Goal: Task Accomplishment & Management: Complete application form

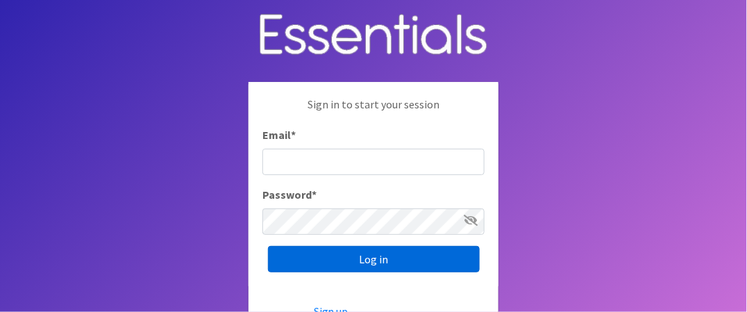
type input "[EMAIL_ADDRESS][DOMAIN_NAME]"
click at [370, 260] on input "Log in" at bounding box center [374, 259] width 212 height 26
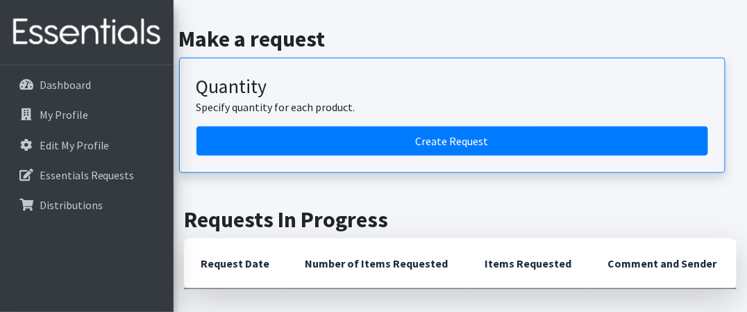
scroll to position [208, 0]
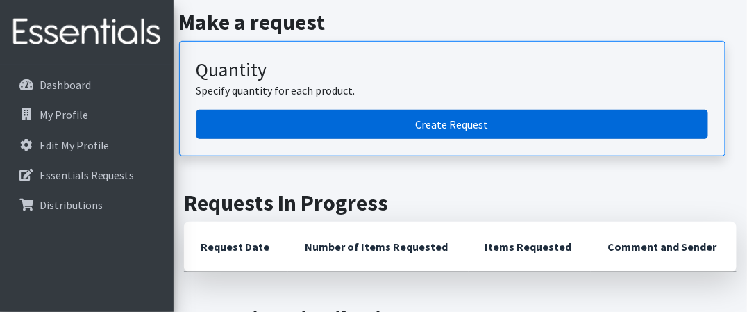
click at [459, 125] on link "Create Request" at bounding box center [453, 124] width 512 height 29
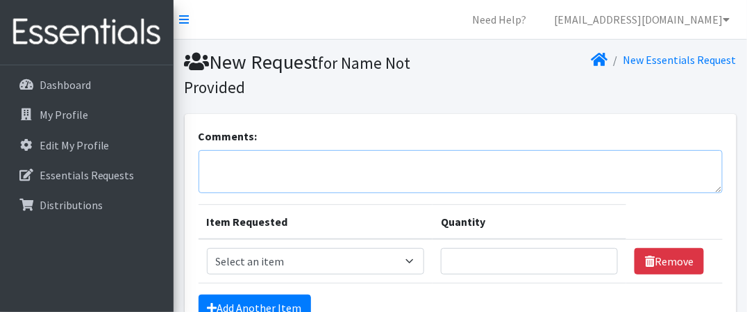
click at [223, 167] on textarea "Comments:" at bounding box center [461, 171] width 524 height 43
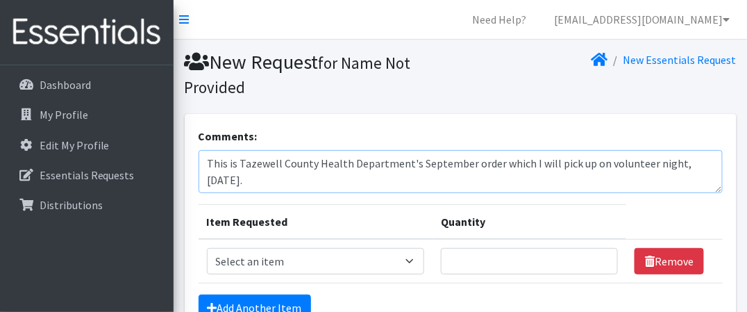
type textarea "This is Tazewell County Health Department's September order which I will pick u…"
click at [417, 260] on select "Select an item Diapers - Newborn Diapers - Preemie Diapers - Size 1 Diapers - S…" at bounding box center [315, 261] width 217 height 26
select select "73"
click at [207, 248] on select "Select an item Diapers - Newborn Diapers - Preemie Diapers - Size 1 Diapers - S…" at bounding box center [315, 261] width 217 height 26
click at [561, 264] on input "Quantity" at bounding box center [530, 261] width 178 height 26
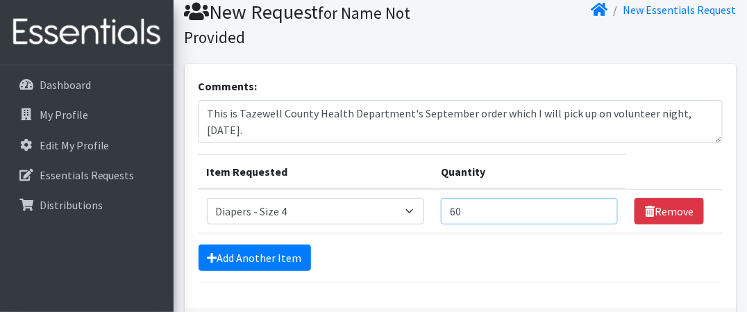
scroll to position [69, 0]
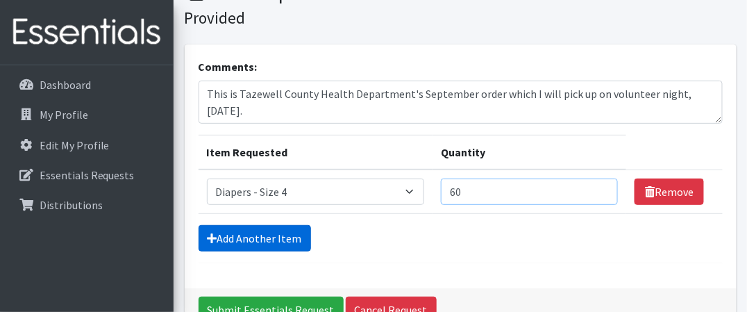
type input "60"
click at [283, 232] on link "Add Another Item" at bounding box center [255, 238] width 112 height 26
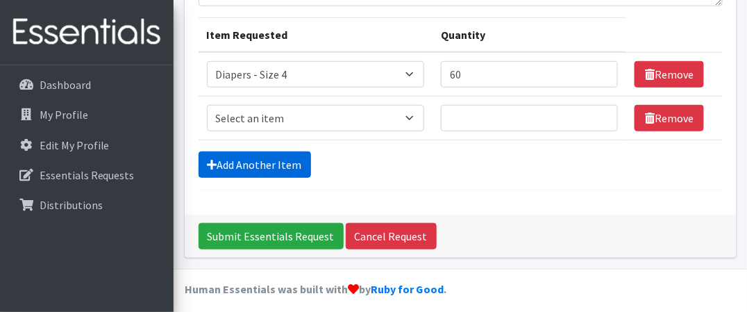
scroll to position [192, 0]
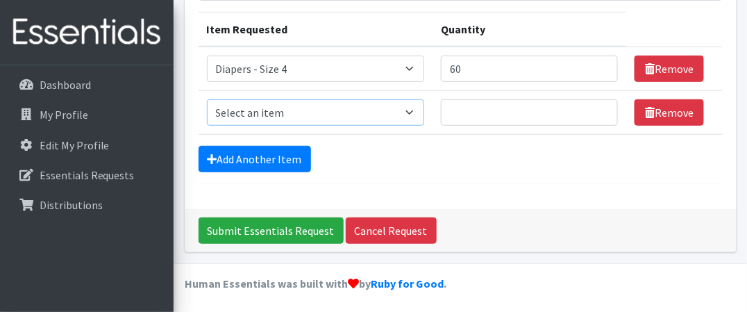
click at [278, 103] on select "Select an item Diapers - Newborn Diapers - Preemie Diapers - Size 1 Diapers - S…" at bounding box center [315, 112] width 217 height 26
select select "98"
click at [207, 99] on select "Select an item Diapers - Newborn Diapers - Preemie Diapers - Size 1 Diapers - S…" at bounding box center [315, 112] width 217 height 26
click at [478, 114] on input "Quantity" at bounding box center [530, 112] width 178 height 26
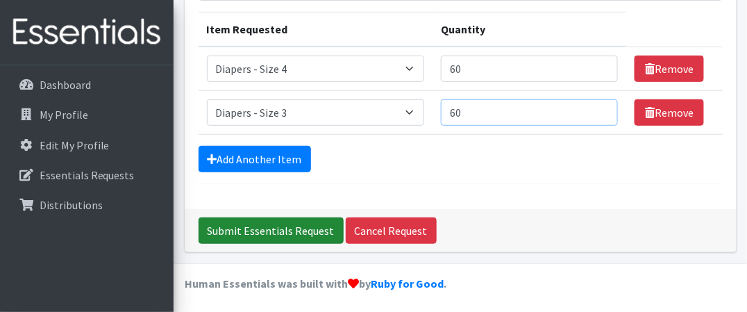
type input "60"
click at [286, 231] on input "Submit Essentials Request" at bounding box center [271, 230] width 145 height 26
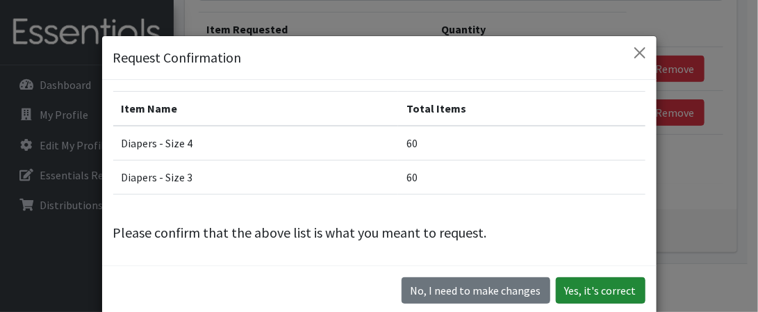
click at [583, 294] on button "Yes, it's correct" at bounding box center [601, 290] width 90 height 26
